Goal: Navigation & Orientation: Find specific page/section

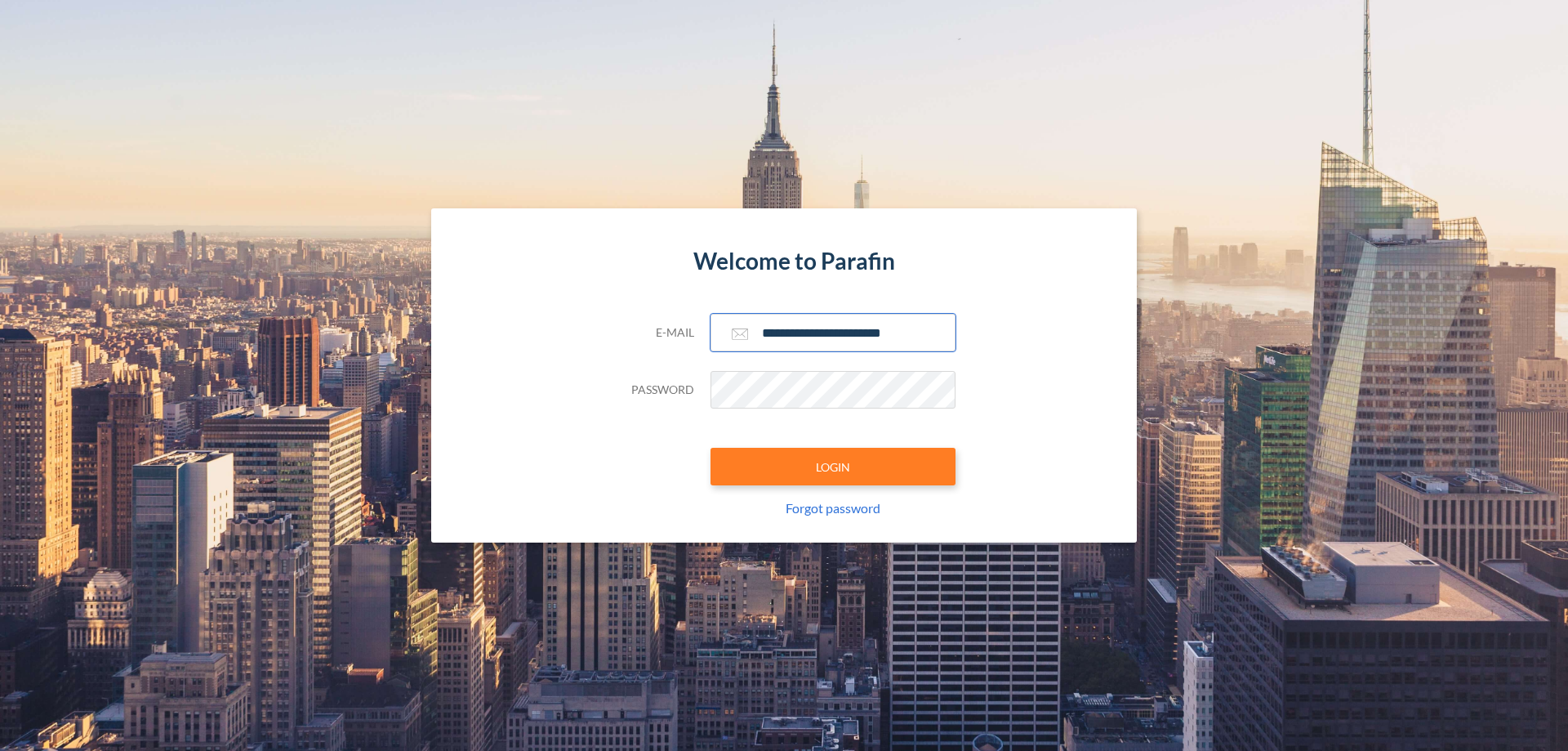
type input "**********"
click at [833, 467] on button "LOGIN" at bounding box center [833, 467] width 245 height 38
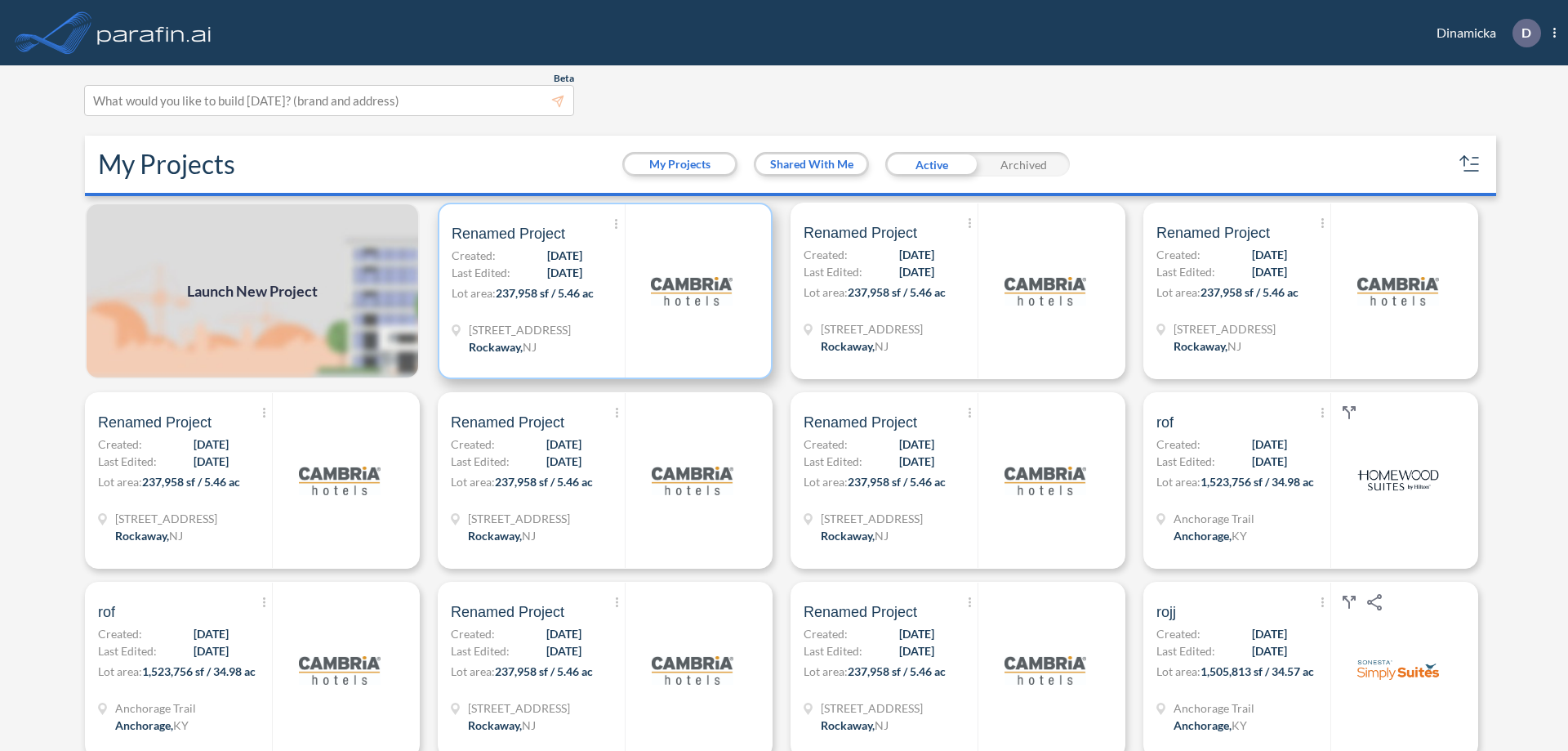
scroll to position [4, 0]
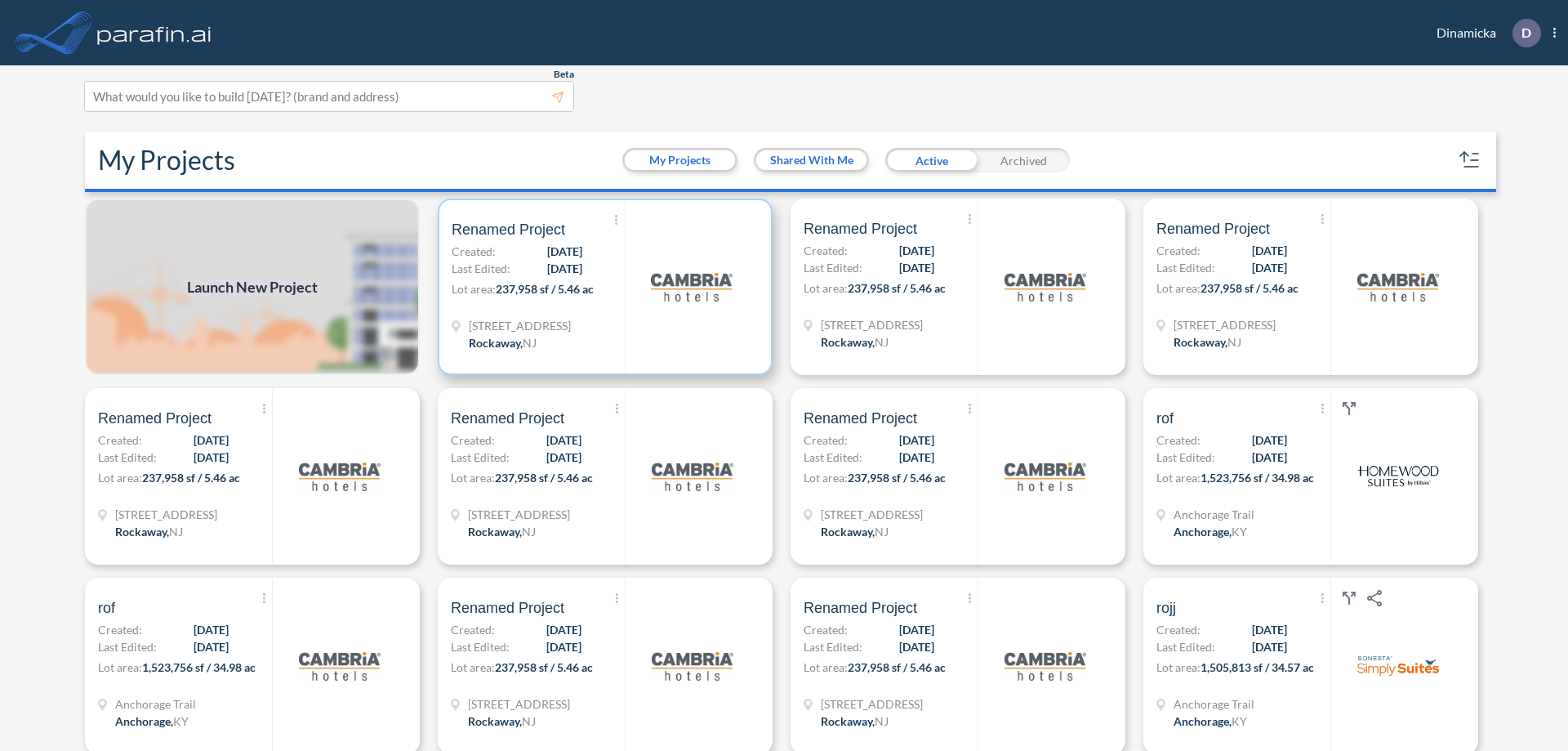
click at [602, 287] on p "Lot area: 237,958 sf / 5.46 ac" at bounding box center [537, 292] width 173 height 24
